Goal: Navigation & Orientation: Find specific page/section

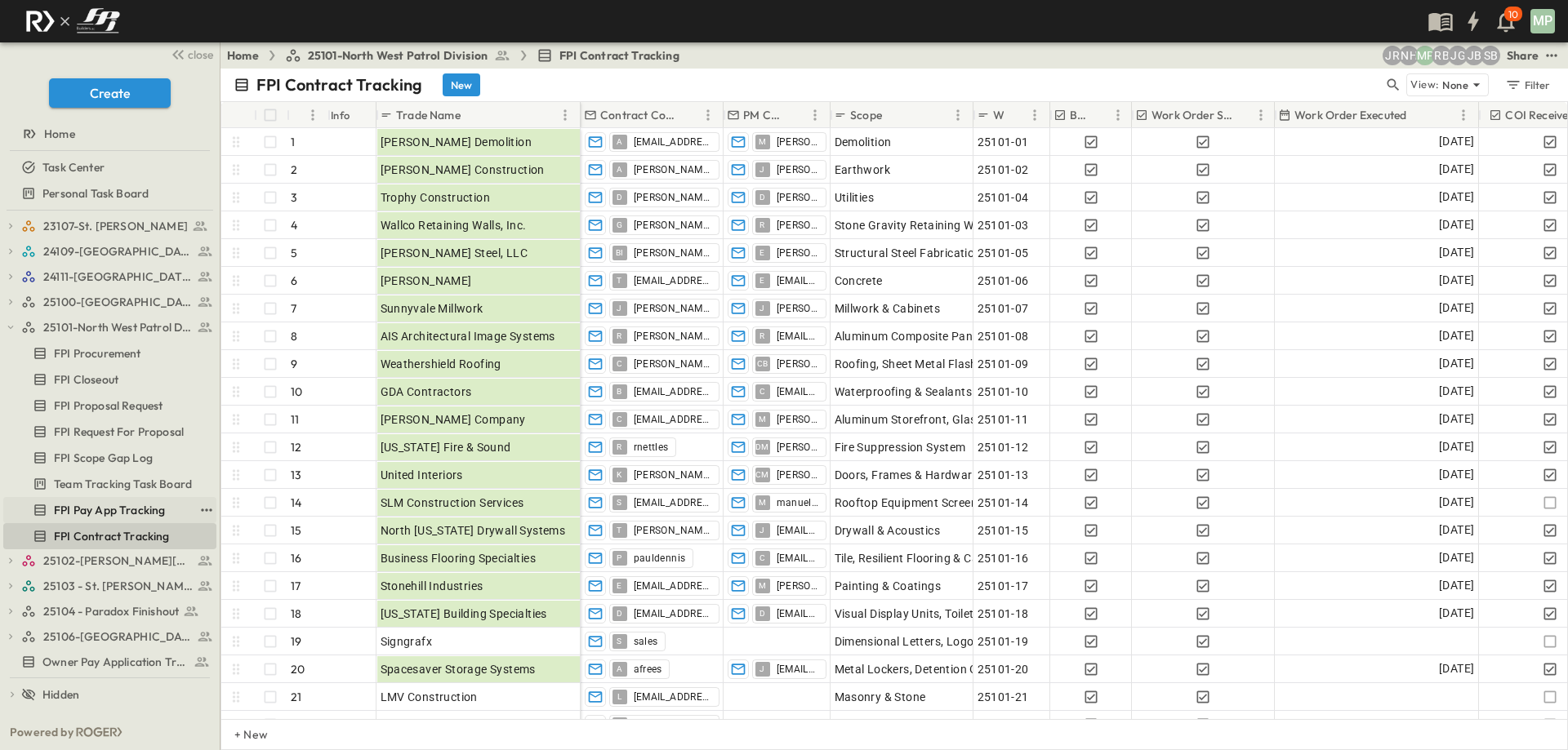
click at [122, 503] on span "FPI Pay App Tracking" at bounding box center [109, 510] width 111 height 17
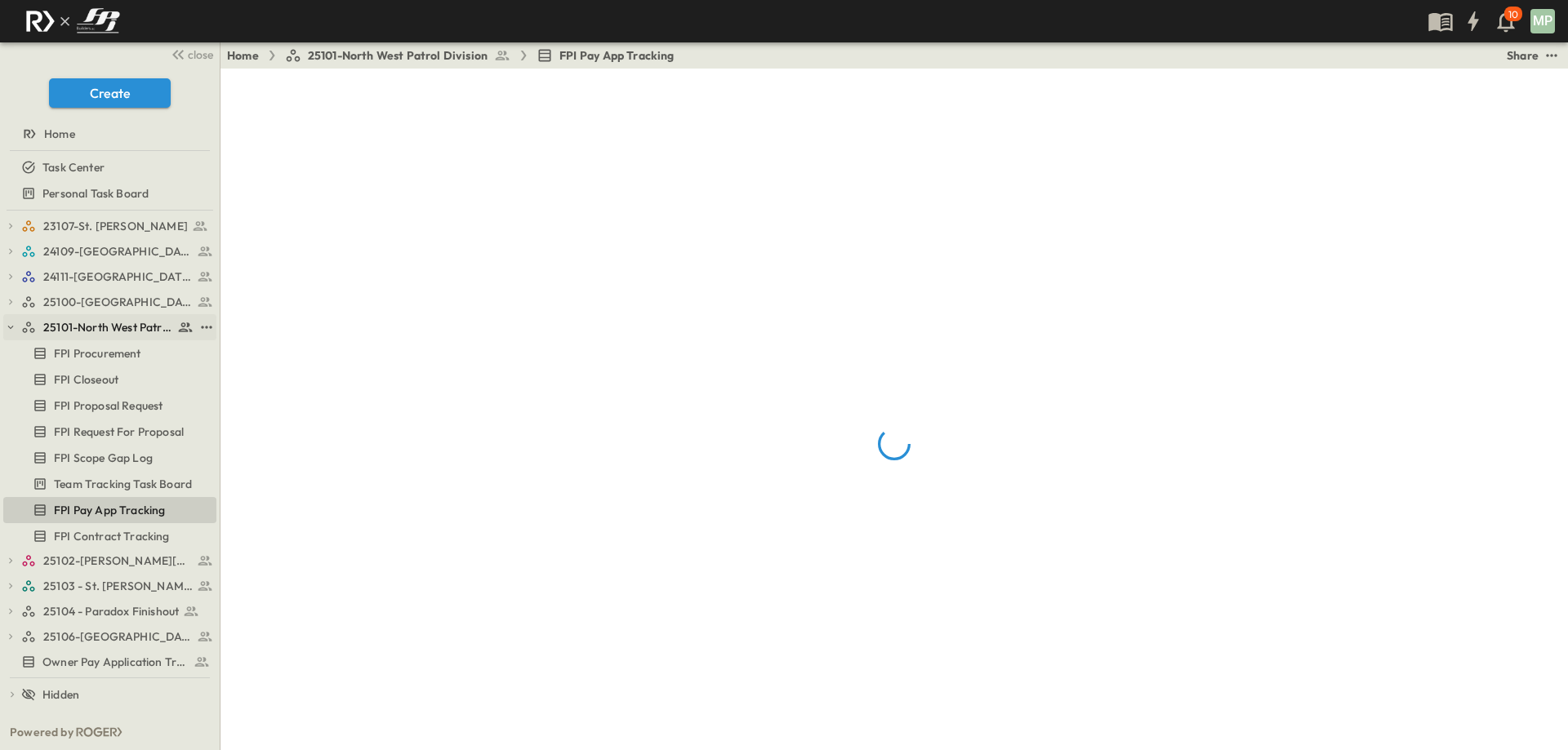
click at [15, 330] on icon "button" at bounding box center [11, 327] width 12 height 12
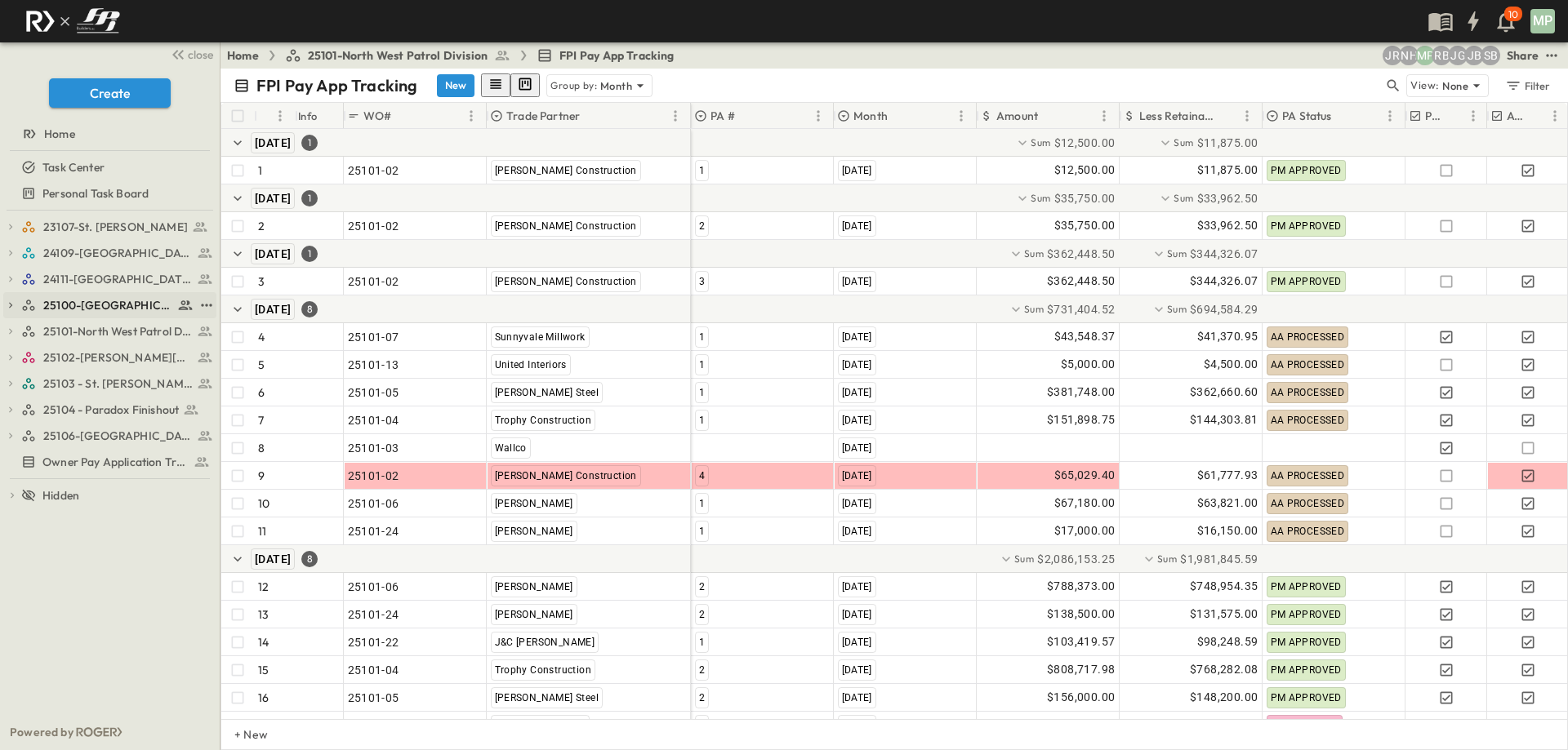
click at [7, 305] on icon "button" at bounding box center [11, 305] width 12 height 12
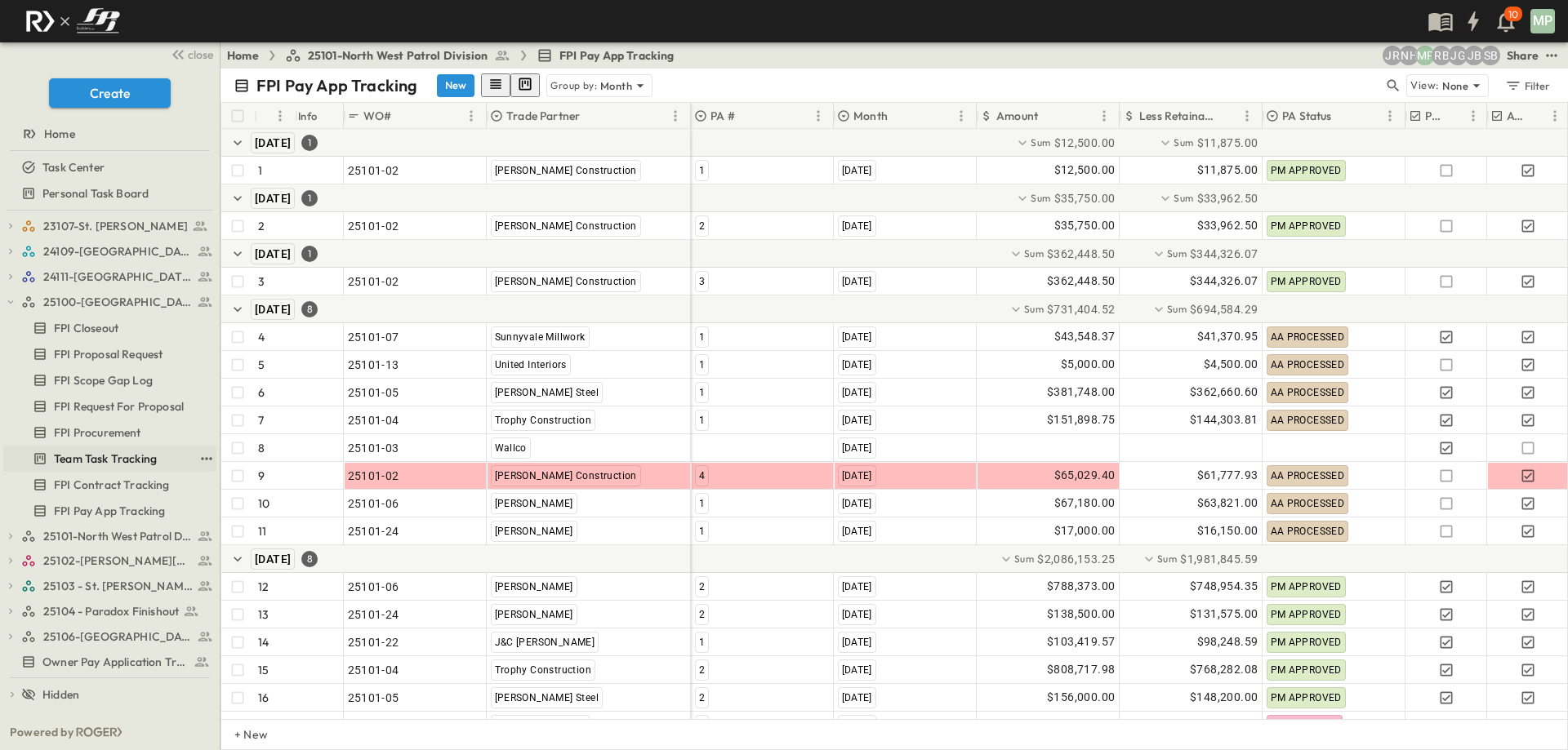
click at [122, 461] on span "Team Task Tracking" at bounding box center [105, 459] width 103 height 17
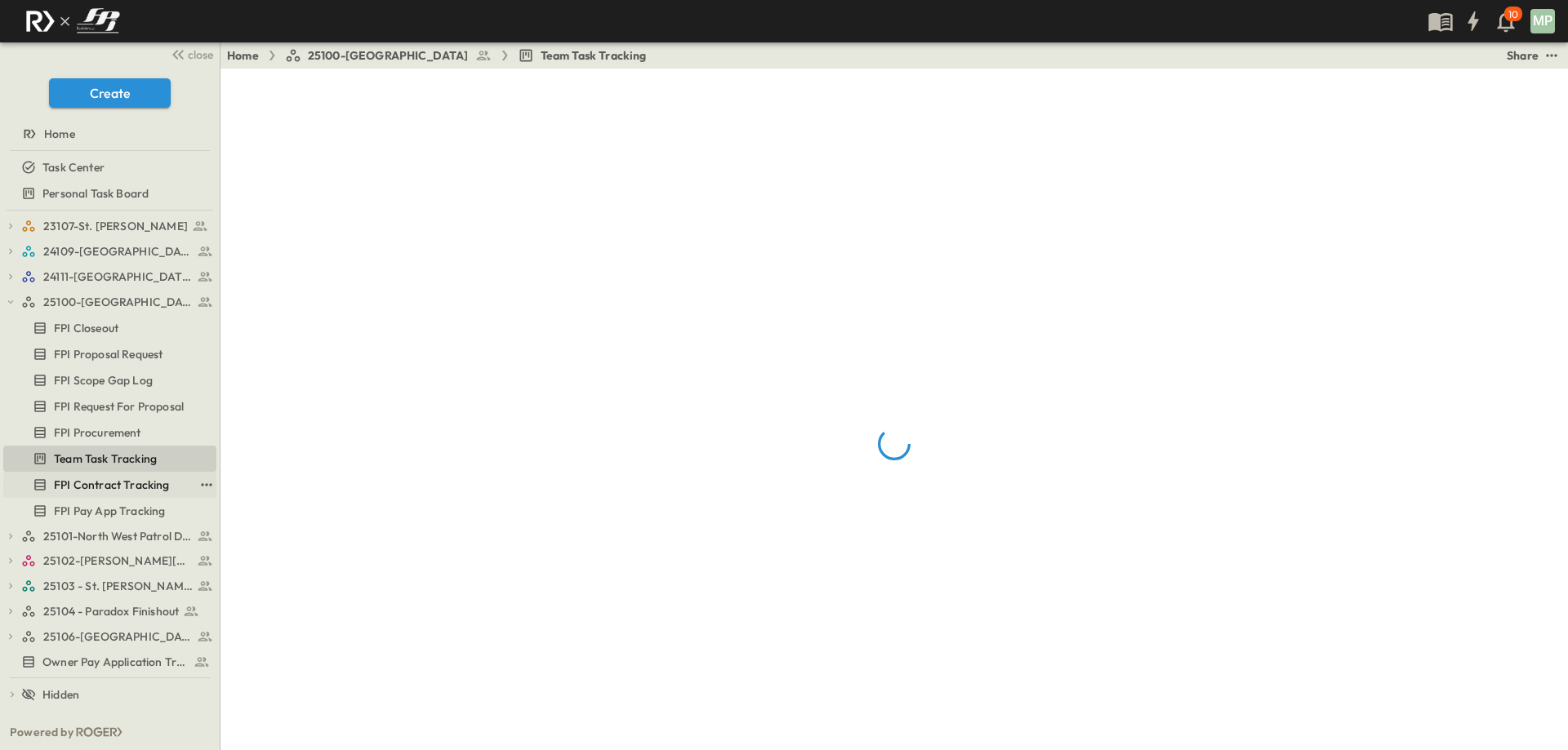
click at [115, 483] on span "FPI Contract Tracking" at bounding box center [111, 485] width 116 height 17
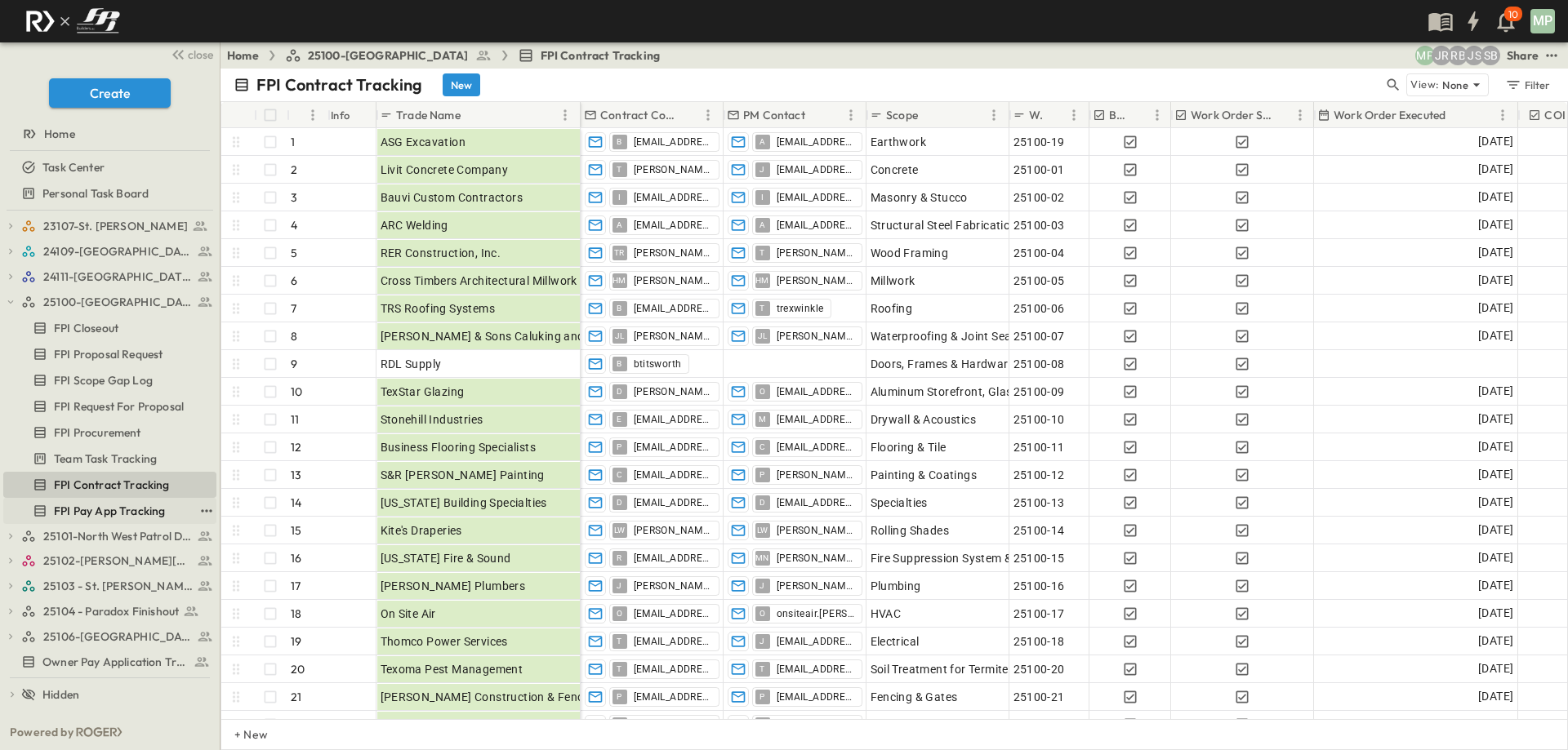
click at [93, 510] on span "FPI Pay App Tracking" at bounding box center [109, 511] width 111 height 17
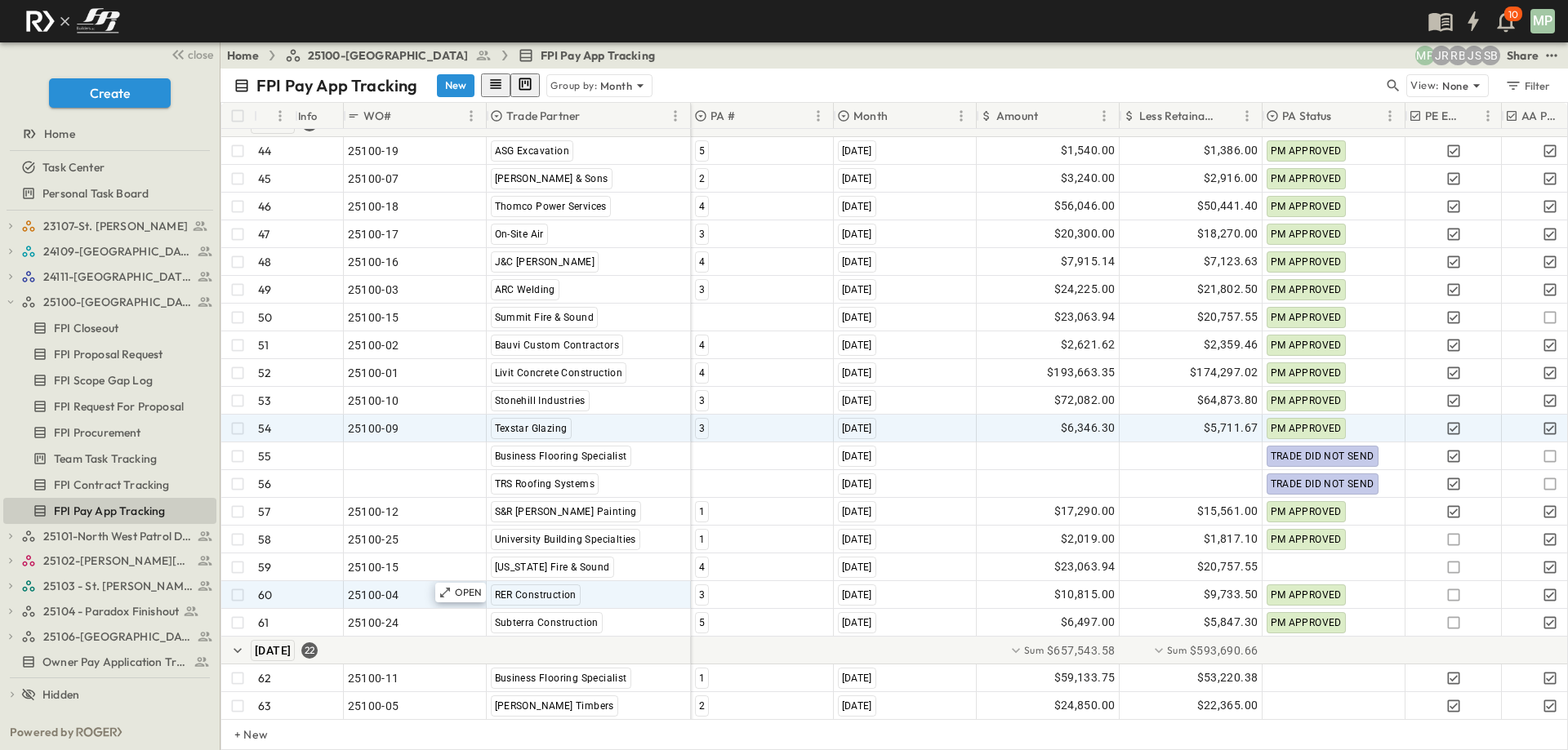
scroll to position [1324, 0]
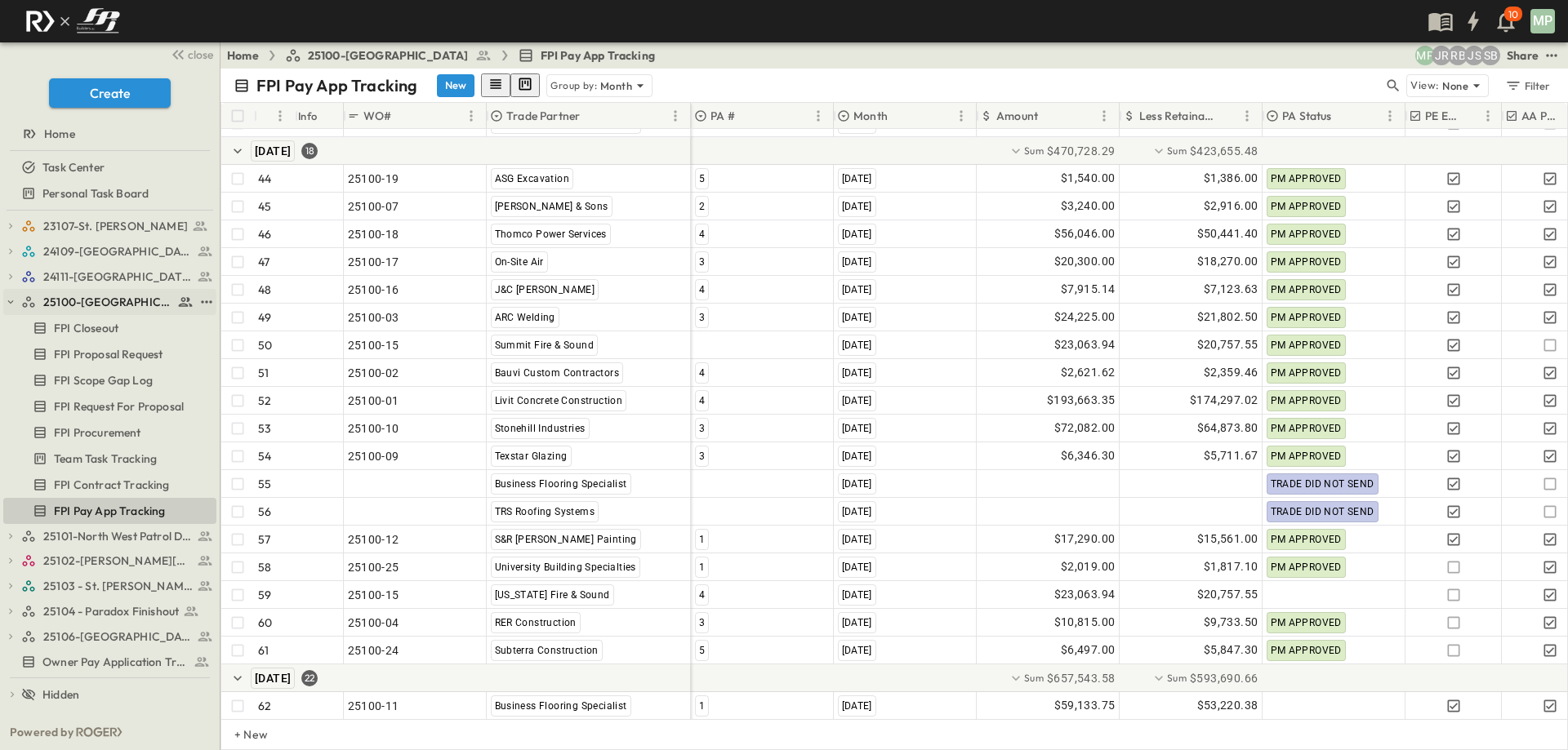
click at [14, 300] on icon "button" at bounding box center [11, 302] width 12 height 12
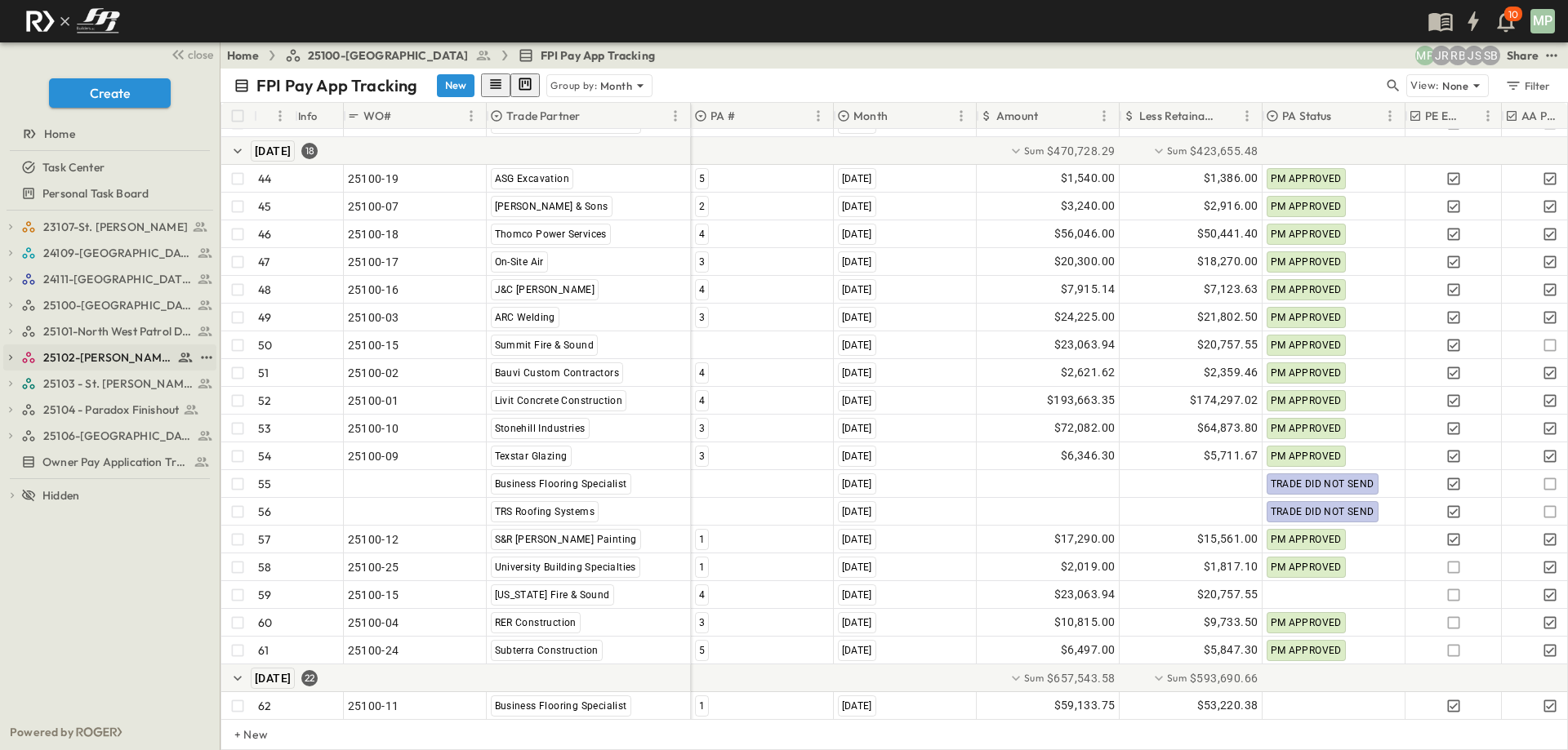
click at [9, 355] on icon "button" at bounding box center [11, 358] width 12 height 12
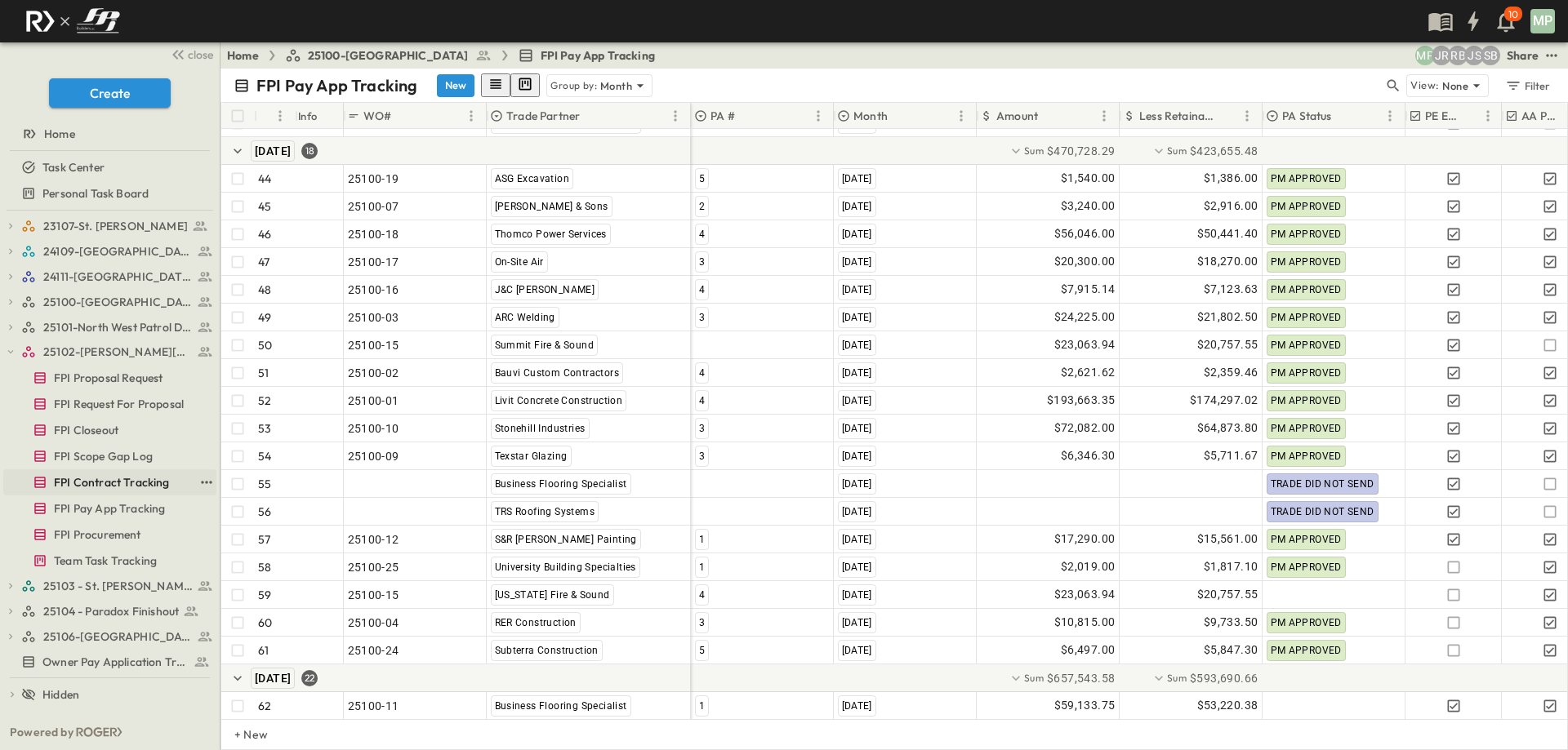
click at [132, 479] on span "FPI Contract Tracking" at bounding box center [111, 482] width 116 height 17
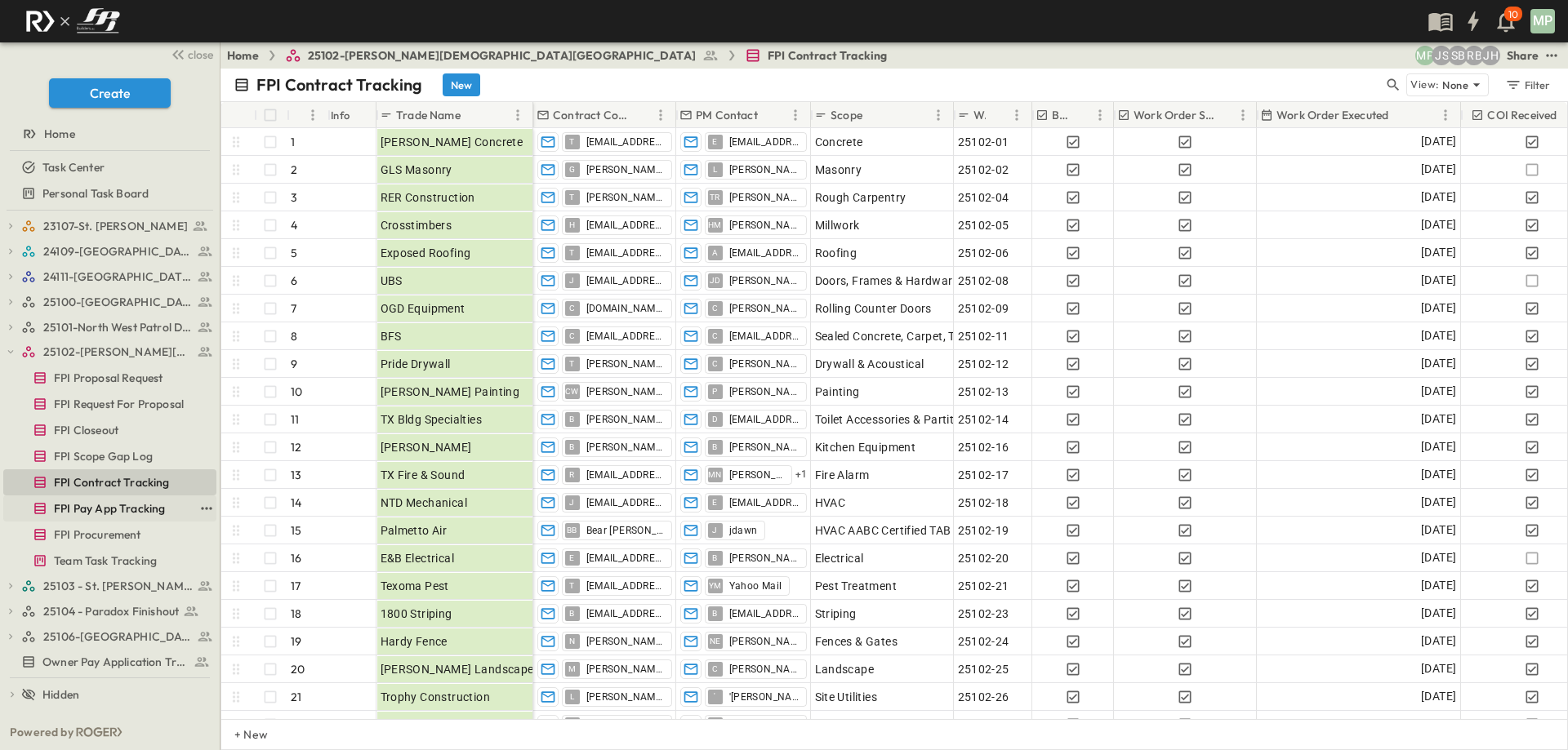
click at [96, 502] on span "FPI Pay App Tracking" at bounding box center [109, 508] width 111 height 17
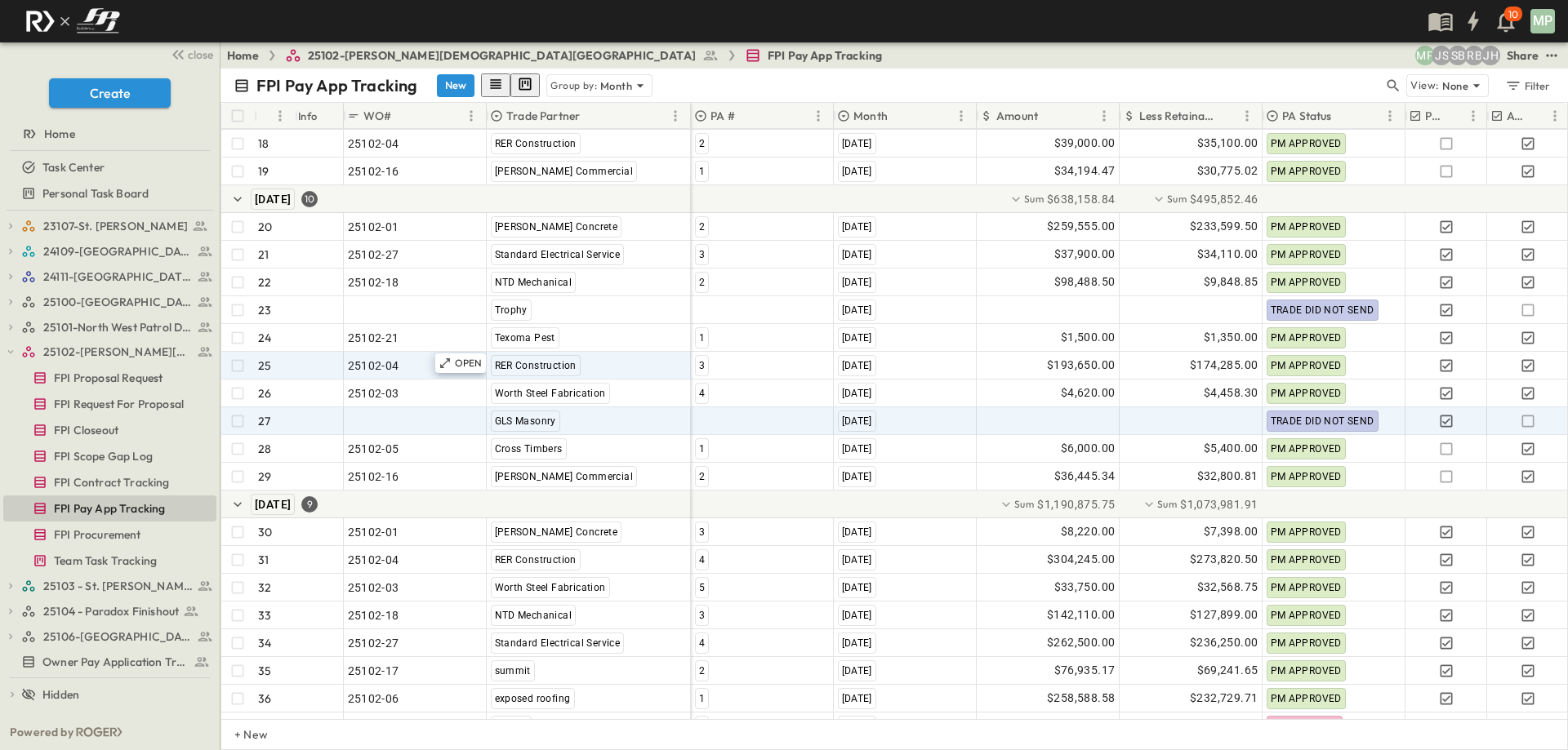
scroll to position [456, 0]
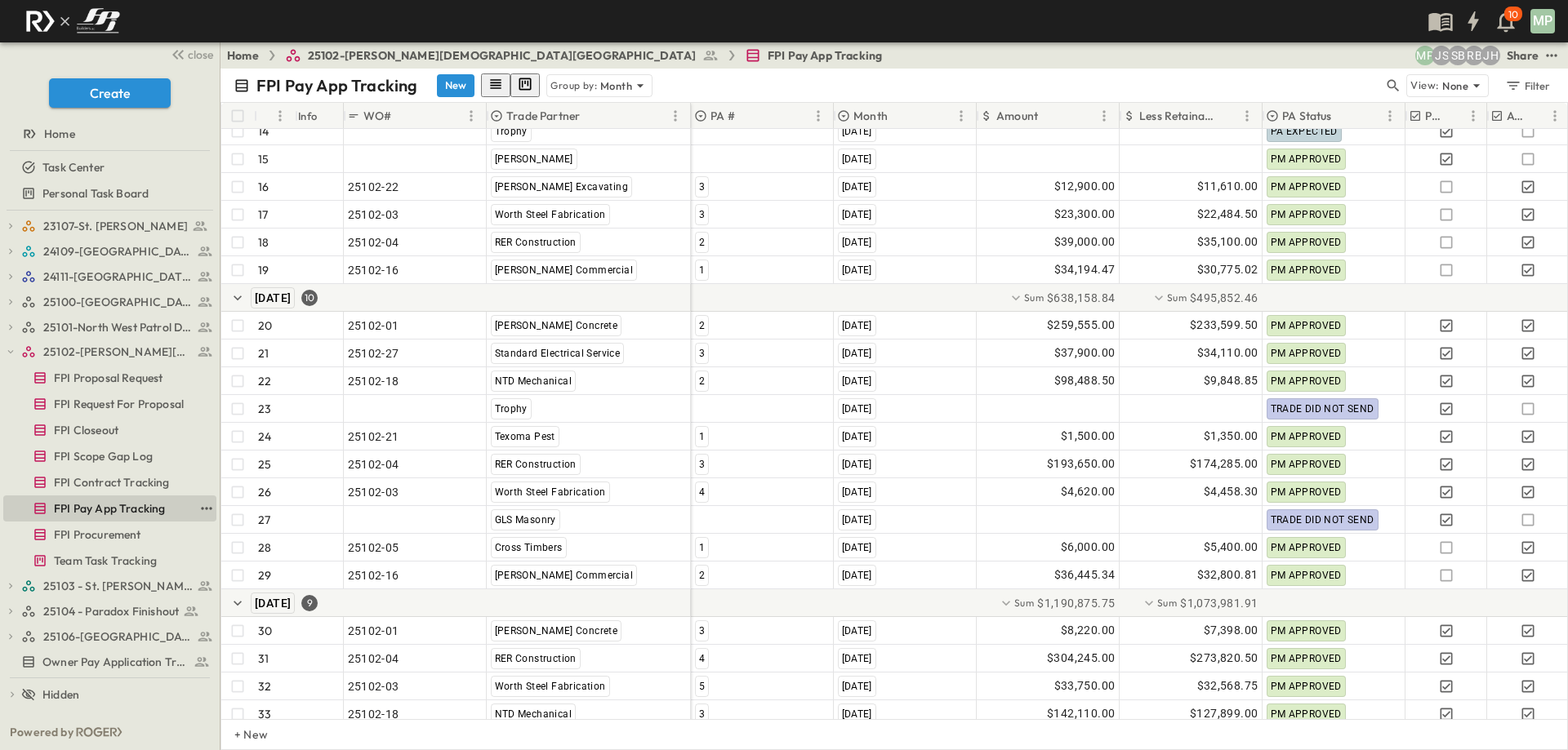
click at [115, 504] on span "FPI Pay App Tracking" at bounding box center [109, 508] width 111 height 17
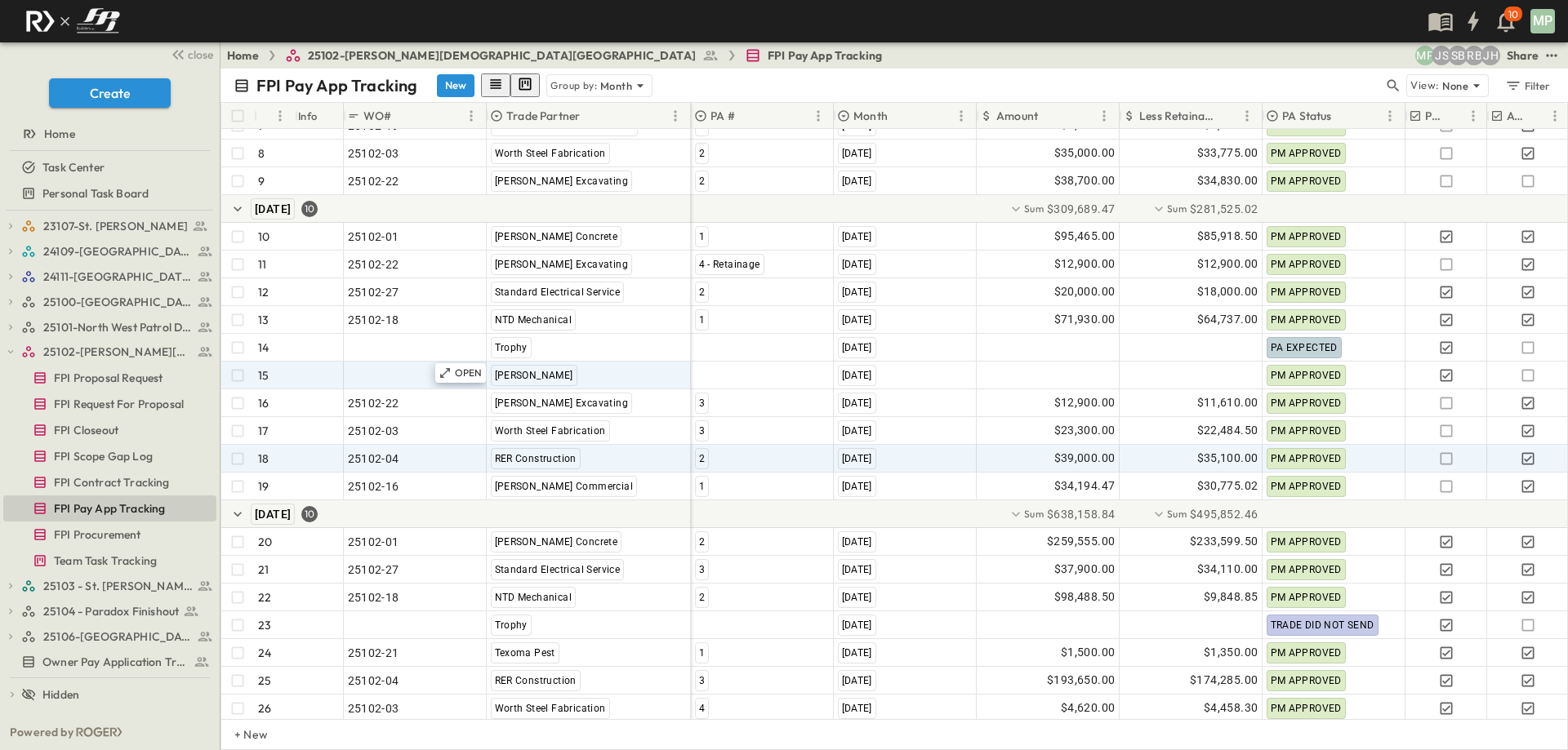
scroll to position [211, 0]
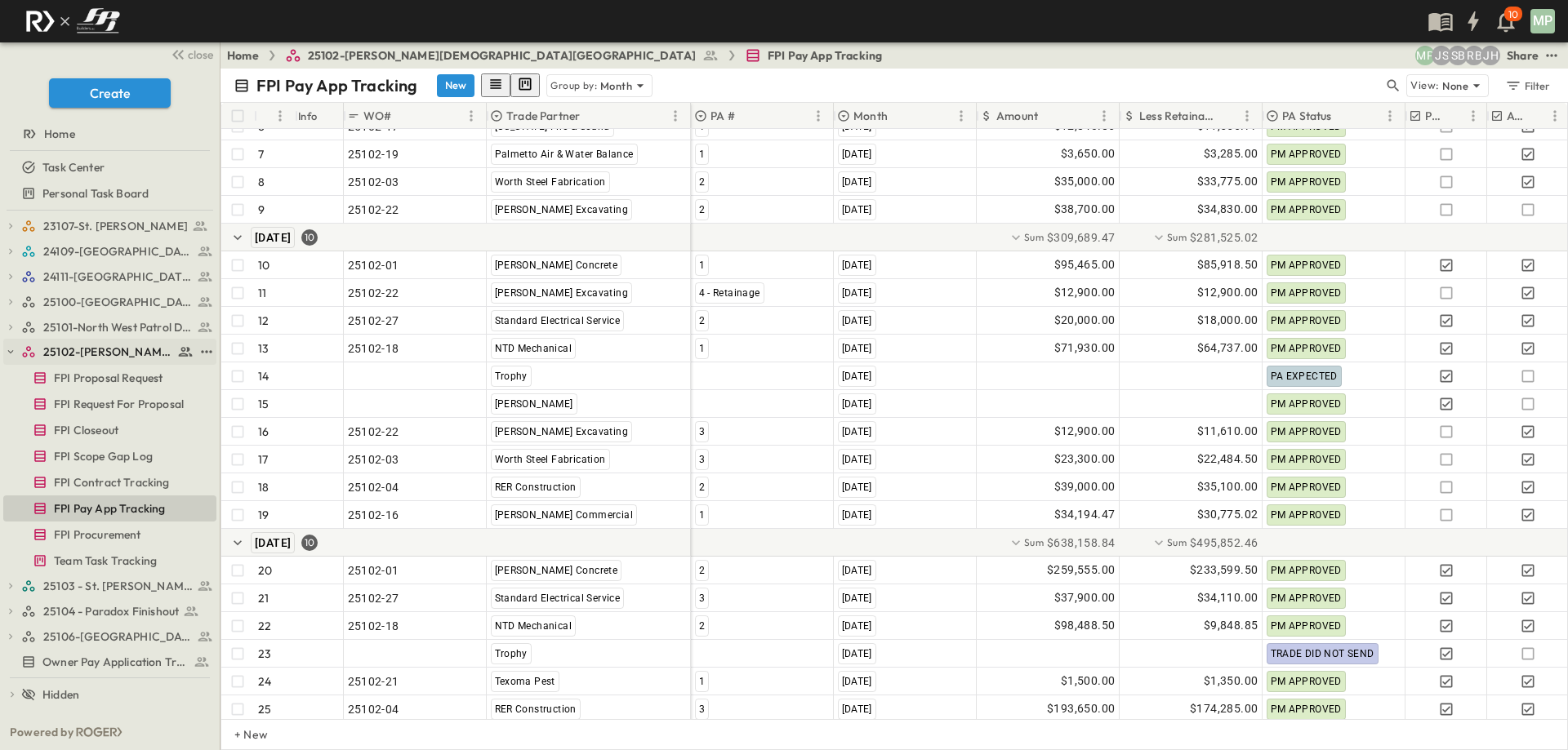
click at [11, 356] on icon "button" at bounding box center [11, 352] width 12 height 12
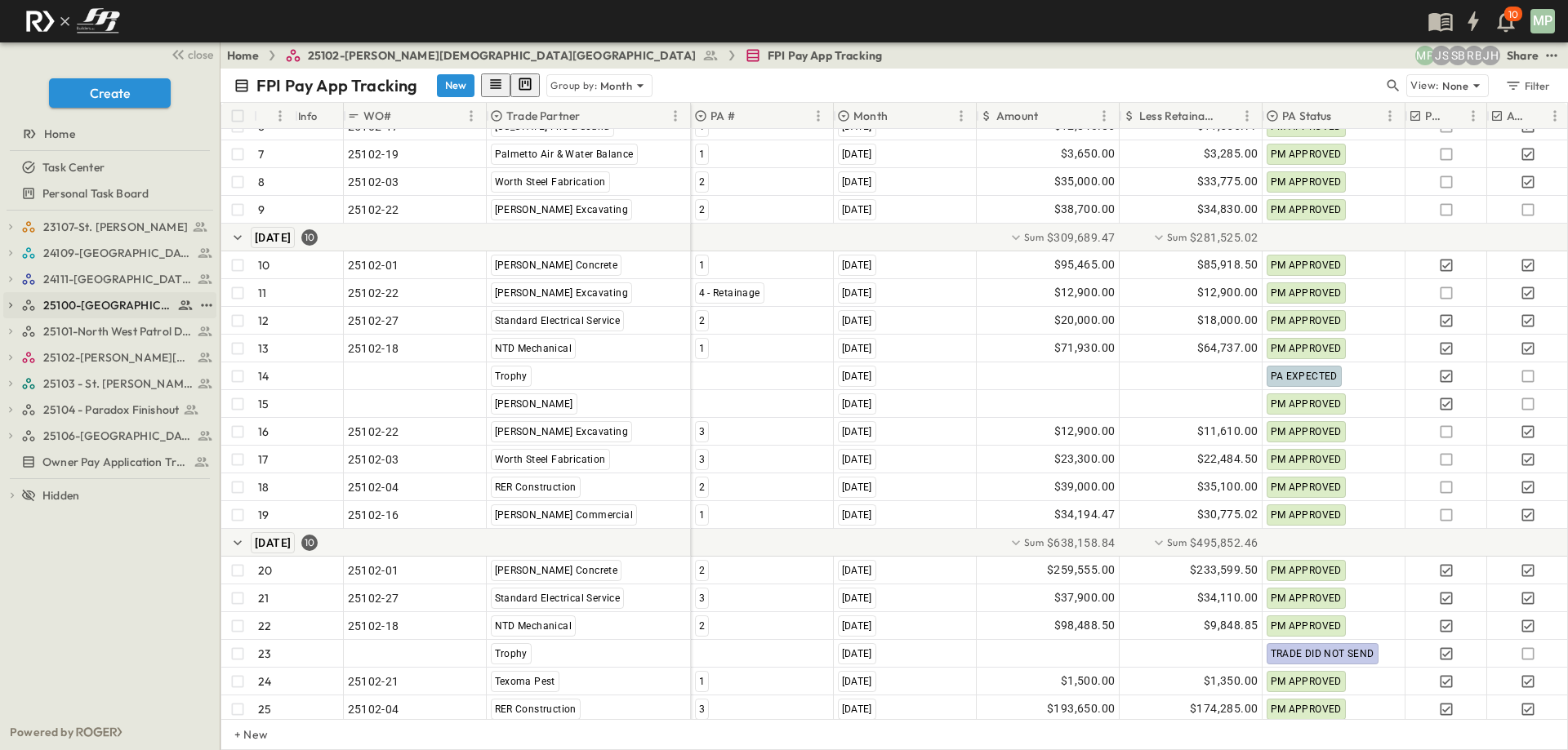
click at [13, 301] on icon "button" at bounding box center [11, 305] width 12 height 12
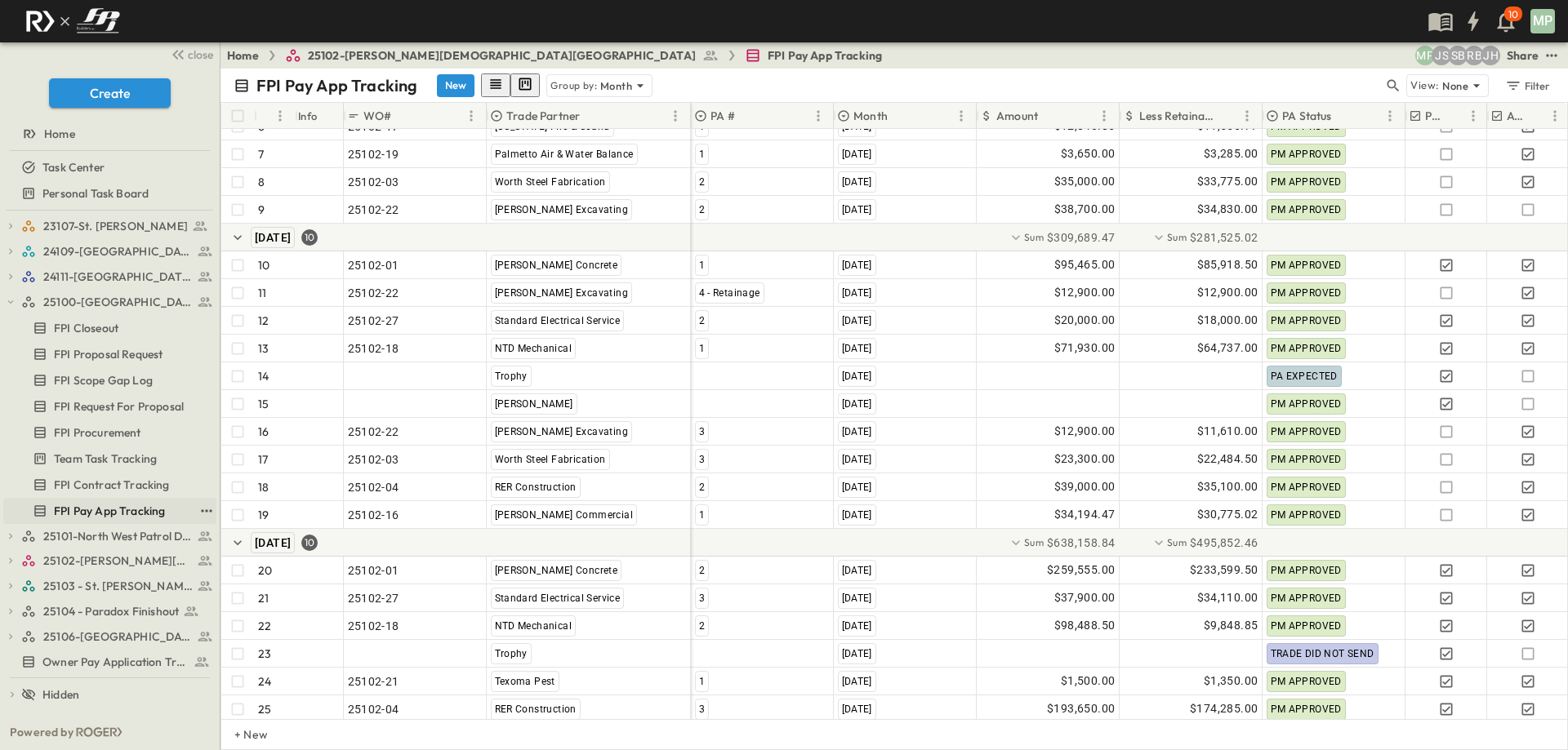
click at [122, 504] on span "FPI Pay App Tracking" at bounding box center [109, 511] width 111 height 17
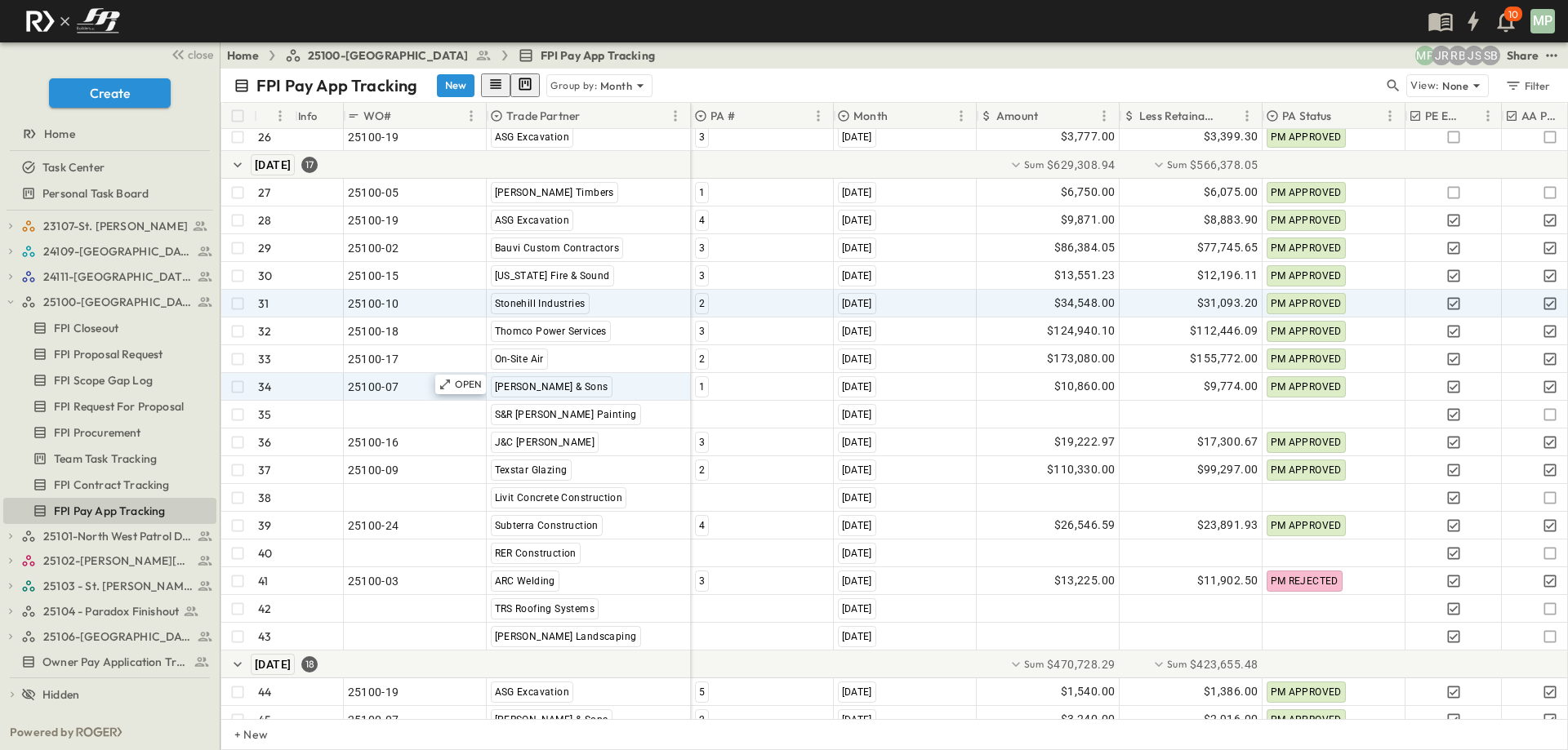
scroll to position [782, 0]
